Goal: Check status

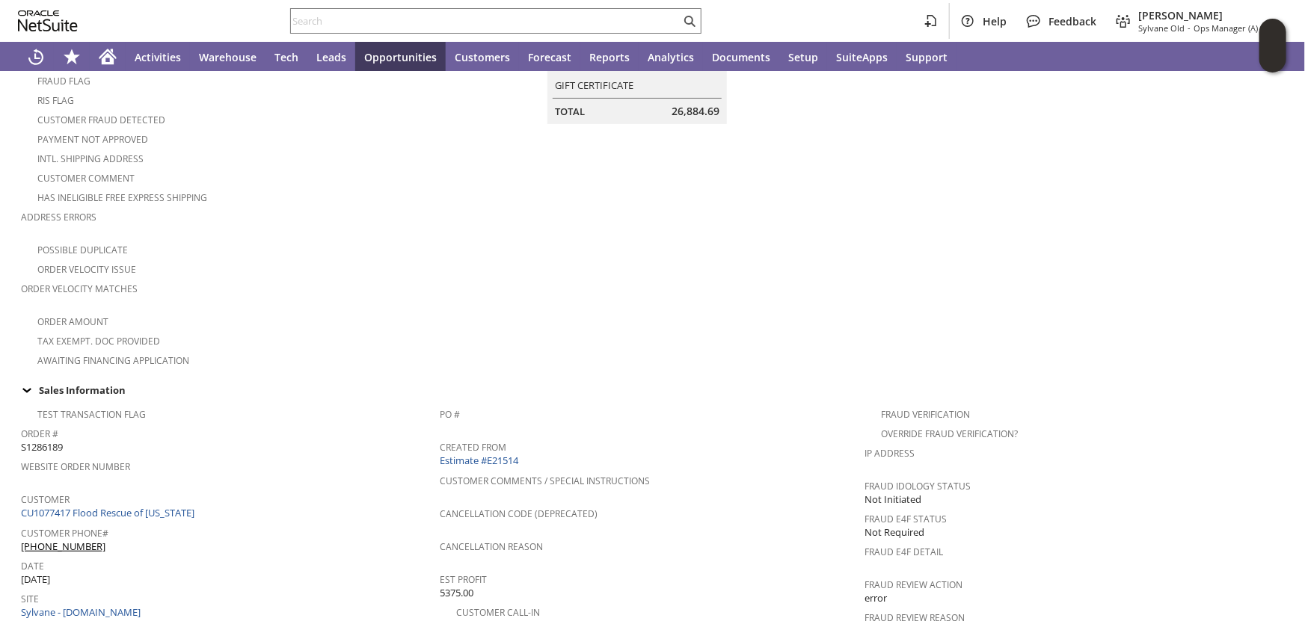
scroll to position [408, 0]
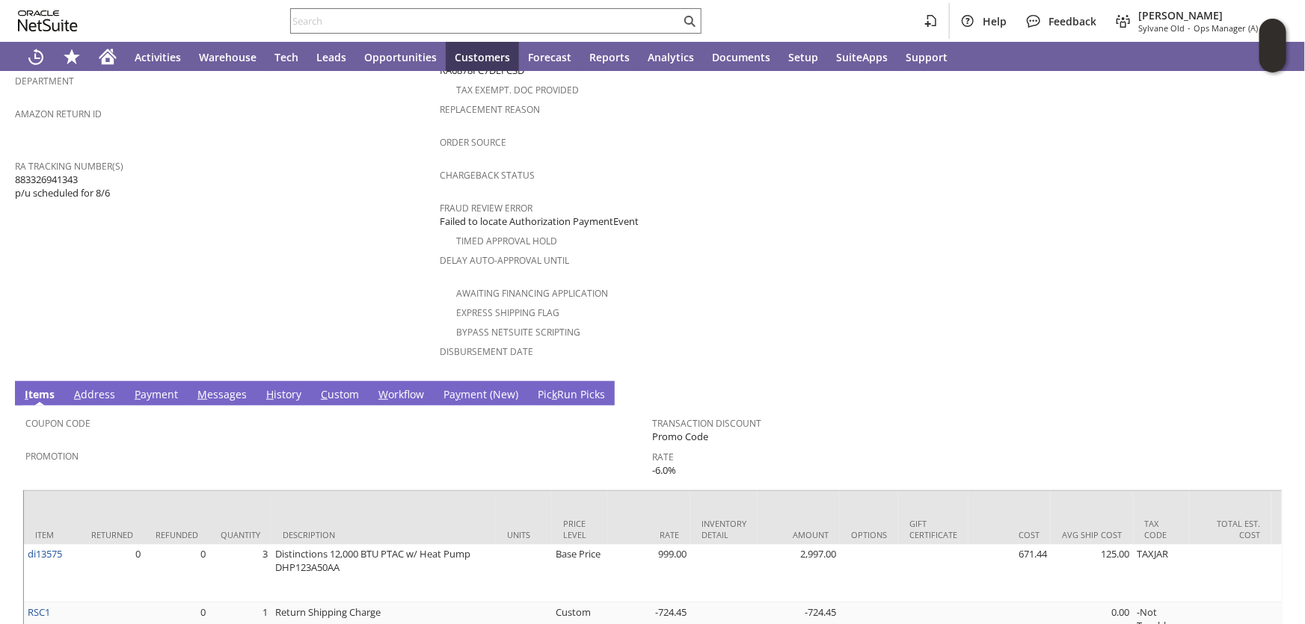
scroll to position [544, 0]
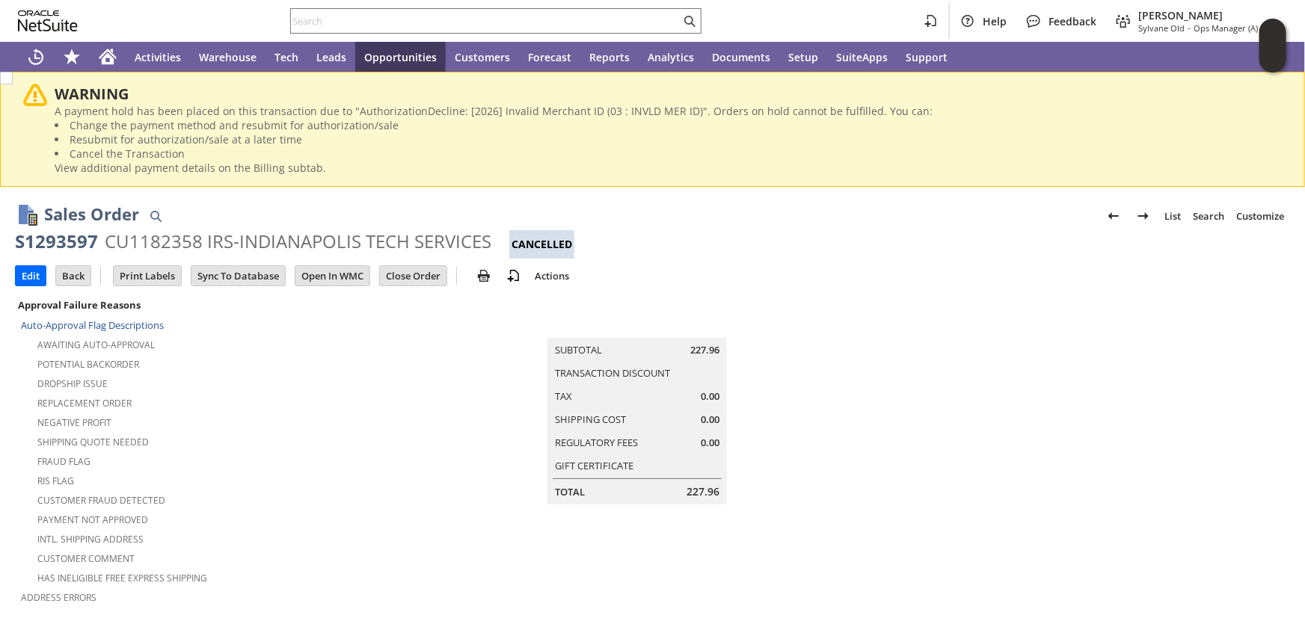
scroll to position [591, 0]
